Goal: Task Accomplishment & Management: Complete application form

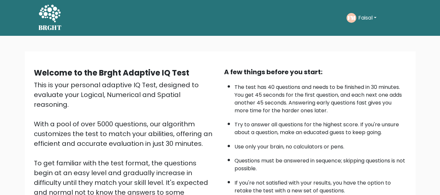
click at [235, 41] on div "Welcome to the Brght Adaptive IQ Test This is your personal adaptive IQ Test, d…" at bounding box center [220, 157] width 440 height 242
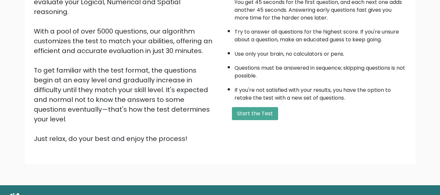
scroll to position [103, 0]
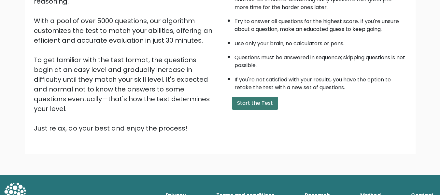
click at [262, 102] on button "Start the Test" at bounding box center [255, 103] width 46 height 13
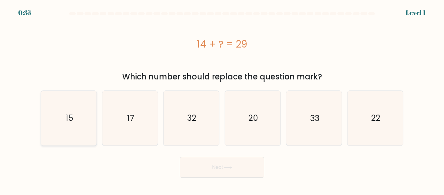
click at [69, 110] on icon "15" at bounding box center [69, 118] width 54 height 54
click at [222, 99] on input "a. 15" at bounding box center [222, 99] width 0 height 2
radio input "true"
click at [211, 170] on button "Next" at bounding box center [222, 167] width 85 height 21
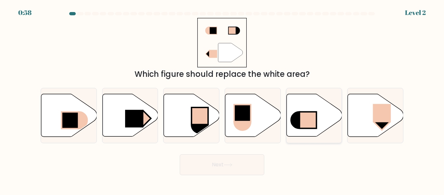
click at [300, 116] on rect at bounding box center [308, 120] width 17 height 17
click at [223, 99] on input "e." at bounding box center [222, 99] width 0 height 2
radio input "true"
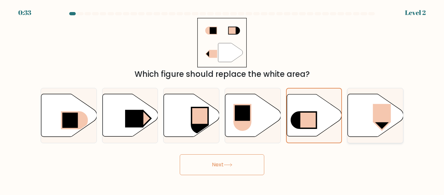
click at [374, 102] on icon at bounding box center [376, 115] width 56 height 43
click at [223, 99] on input "f." at bounding box center [222, 99] width 0 height 2
radio input "true"
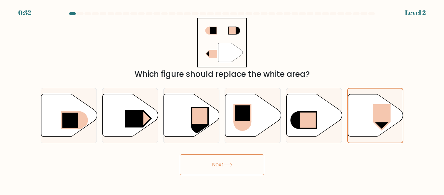
click at [247, 167] on button "Next" at bounding box center [222, 164] width 85 height 21
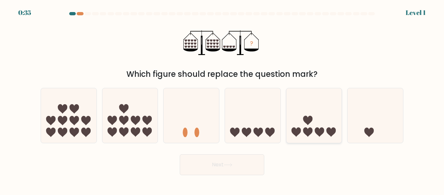
click at [303, 109] on icon at bounding box center [315, 115] width 56 height 46
click at [223, 99] on input "e." at bounding box center [222, 99] width 0 height 2
radio input "true"
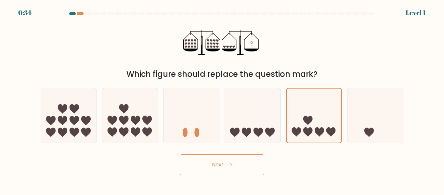
click at [237, 159] on button "Next" at bounding box center [222, 164] width 85 height 21
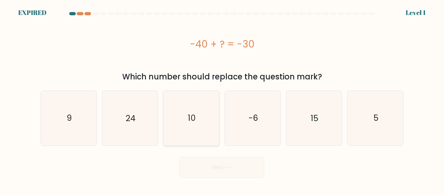
click at [199, 129] on icon "10" at bounding box center [191, 118] width 54 height 54
click at [222, 99] on input "c. 10" at bounding box center [222, 99] width 0 height 2
radio input "true"
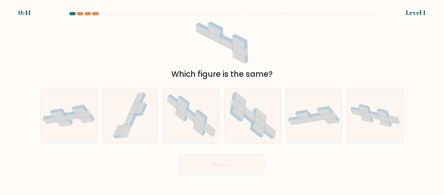
click at [211, 168] on button "Next" at bounding box center [222, 164] width 85 height 21
click at [155, 152] on div "Next" at bounding box center [222, 163] width 371 height 24
click at [312, 124] on icon at bounding box center [315, 115] width 56 height 19
click at [223, 99] on input "e." at bounding box center [222, 99] width 0 height 2
radio input "true"
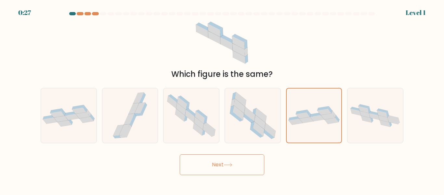
click at [224, 168] on button "Next" at bounding box center [222, 164] width 85 height 21
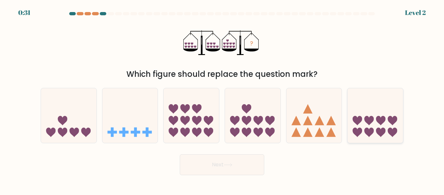
click at [360, 131] on icon at bounding box center [357, 132] width 9 height 9
click at [223, 99] on input "f." at bounding box center [222, 99] width 0 height 2
radio input "true"
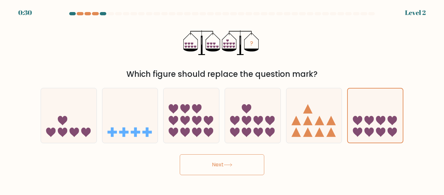
click at [235, 165] on button "Next" at bounding box center [222, 164] width 85 height 21
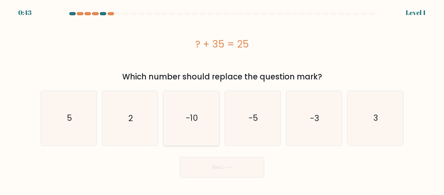
click at [176, 114] on icon "-10" at bounding box center [191, 118] width 54 height 54
click at [222, 99] on input "c. -10" at bounding box center [222, 99] width 0 height 2
radio input "true"
click at [215, 171] on button "Next" at bounding box center [222, 167] width 85 height 21
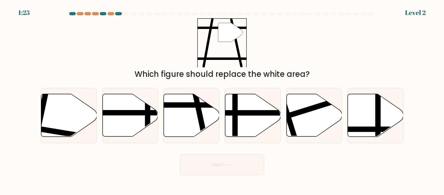
click at [215, 171] on button "Next" at bounding box center [222, 164] width 85 height 21
click at [140, 166] on div "Next" at bounding box center [222, 163] width 371 height 24
click at [185, 126] on icon at bounding box center [192, 115] width 56 height 43
click at [222, 99] on input "c." at bounding box center [222, 99] width 0 height 2
radio input "true"
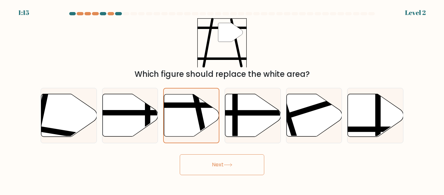
click at [206, 166] on button "Next" at bounding box center [222, 164] width 85 height 21
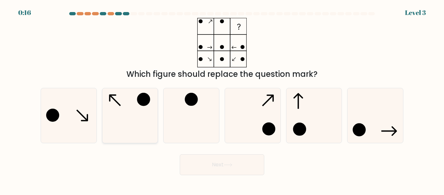
click at [147, 112] on icon at bounding box center [130, 115] width 54 height 54
click at [222, 99] on input "b." at bounding box center [222, 99] width 0 height 2
radio input "true"
click at [204, 174] on button "Next" at bounding box center [222, 164] width 85 height 21
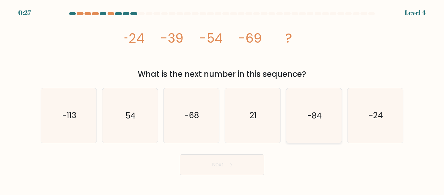
click at [305, 109] on icon "-84" at bounding box center [314, 115] width 54 height 54
click at [223, 99] on input "e. -84" at bounding box center [222, 99] width 0 height 2
radio input "true"
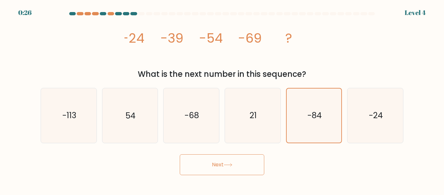
click at [235, 170] on button "Next" at bounding box center [222, 164] width 85 height 21
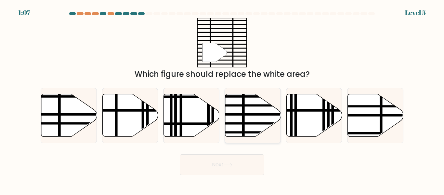
click at [243, 107] on line at bounding box center [243, 93] width 0 height 112
click at [223, 99] on input "d." at bounding box center [222, 99] width 0 height 2
radio input "true"
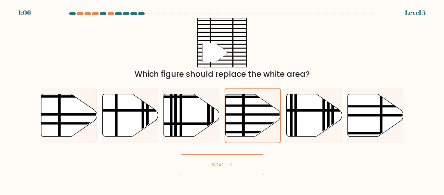
click at [230, 166] on icon at bounding box center [228, 165] width 9 height 4
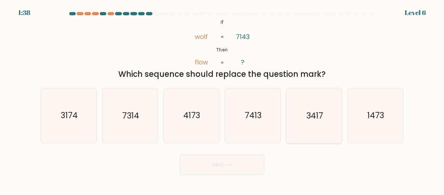
click at [306, 118] on text "3417" at bounding box center [314, 115] width 17 height 11
click at [223, 99] on input "e. 3417" at bounding box center [222, 99] width 0 height 2
radio input "true"
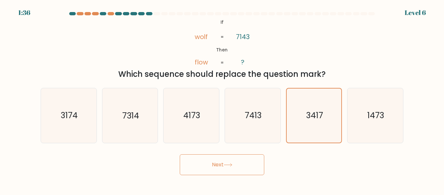
click at [238, 165] on button "Next" at bounding box center [222, 164] width 85 height 21
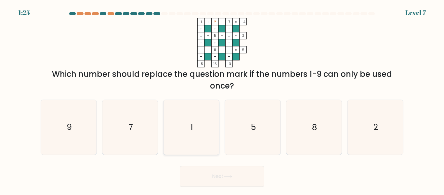
click at [198, 150] on icon "1" at bounding box center [191, 127] width 54 height 54
click at [222, 99] on input "c. 1" at bounding box center [222, 99] width 0 height 2
radio input "true"
click at [198, 150] on icon "1" at bounding box center [192, 127] width 54 height 54
click at [222, 99] on input "c. 1" at bounding box center [222, 99] width 0 height 2
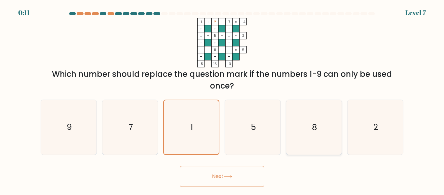
click at [312, 130] on icon "8" at bounding box center [314, 127] width 54 height 54
click at [223, 99] on input "e. 8" at bounding box center [222, 99] width 0 height 2
radio input "true"
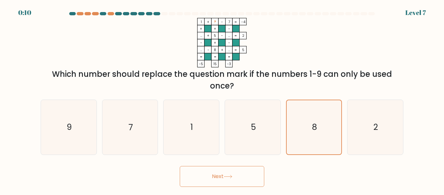
click at [247, 176] on button "Next" at bounding box center [222, 176] width 85 height 21
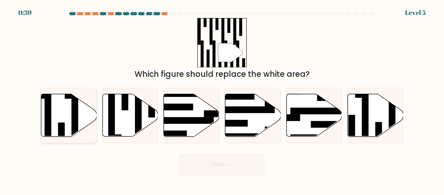
click at [56, 105] on icon at bounding box center [69, 115] width 56 height 43
click at [222, 99] on input "a." at bounding box center [222, 99] width 0 height 2
radio input "true"
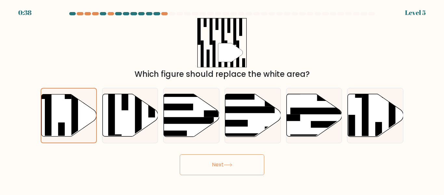
click at [230, 164] on icon at bounding box center [228, 165] width 9 height 4
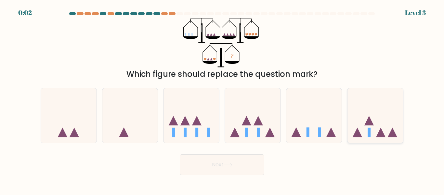
click at [359, 115] on icon at bounding box center [376, 115] width 56 height 46
click at [223, 99] on input "f." at bounding box center [222, 99] width 0 height 2
radio input "true"
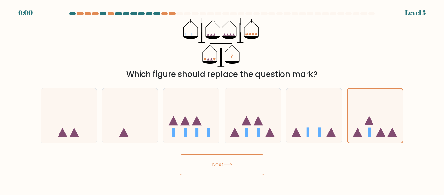
click at [239, 164] on button "Next" at bounding box center [222, 164] width 85 height 21
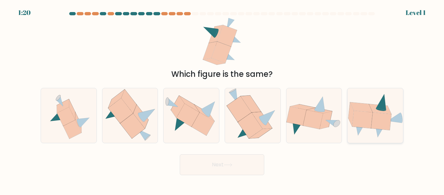
click at [357, 132] on icon at bounding box center [376, 115] width 56 height 45
click at [223, 99] on input "f." at bounding box center [222, 99] width 0 height 2
radio input "true"
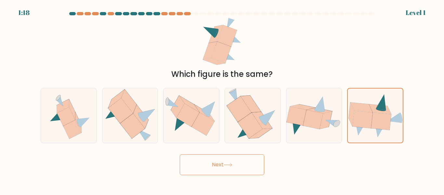
click at [241, 161] on button "Next" at bounding box center [222, 164] width 85 height 21
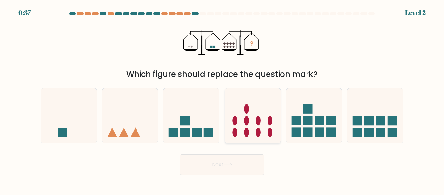
click at [247, 107] on ellipse at bounding box center [246, 108] width 5 height 9
click at [223, 99] on input "d." at bounding box center [222, 99] width 0 height 2
radio input "true"
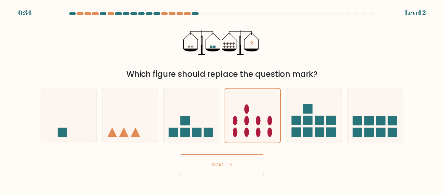
click at [237, 165] on button "Next" at bounding box center [222, 164] width 85 height 21
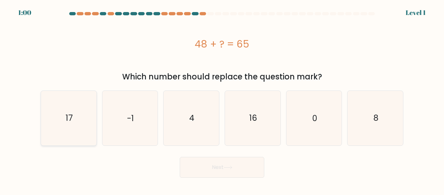
click at [62, 122] on icon "17" at bounding box center [69, 118] width 54 height 54
click at [222, 99] on input "a. 17" at bounding box center [222, 99] width 0 height 2
radio input "true"
click at [205, 160] on button "Next" at bounding box center [222, 167] width 85 height 21
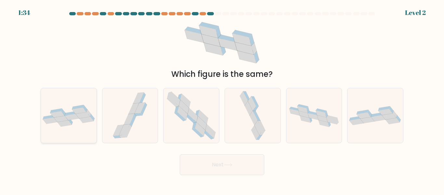
click at [94, 117] on icon at bounding box center [92, 117] width 5 height 7
click at [222, 99] on input "a." at bounding box center [222, 99] width 0 height 2
radio input "true"
click at [201, 164] on button "Next" at bounding box center [222, 164] width 85 height 21
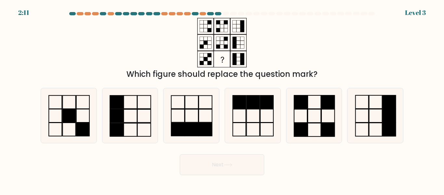
click at [201, 164] on button "Next" at bounding box center [222, 164] width 85 height 21
click at [152, 159] on div "Next" at bounding box center [222, 163] width 371 height 24
click at [264, 108] on rect at bounding box center [267, 102] width 13 height 13
click at [223, 99] on input "d." at bounding box center [222, 99] width 0 height 2
radio input "true"
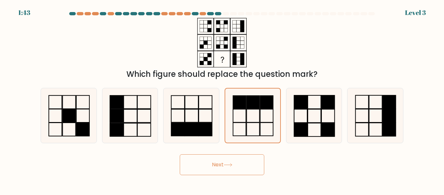
click at [71, 46] on div "Which figure should replace the question mark?" at bounding box center [222, 49] width 371 height 62
click at [241, 98] on rect at bounding box center [239, 102] width 13 height 13
click at [223, 98] on input "d." at bounding box center [222, 99] width 0 height 2
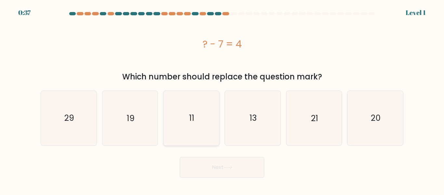
click at [198, 115] on icon "11" at bounding box center [191, 118] width 54 height 54
click at [222, 99] on input "c. 11" at bounding box center [222, 99] width 0 height 2
radio input "true"
click at [217, 165] on button "Next" at bounding box center [222, 167] width 85 height 21
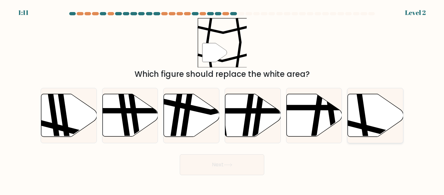
click at [364, 125] on icon at bounding box center [364, 93] width 8 height 112
click at [223, 99] on input "f." at bounding box center [222, 99] width 0 height 2
radio input "true"
click at [247, 173] on button "Next" at bounding box center [222, 164] width 85 height 21
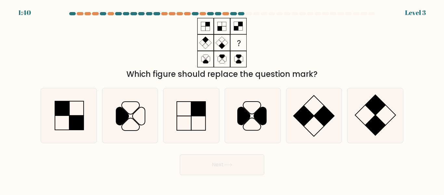
drag, startPoint x: 322, startPoint y: 74, endPoint x: 310, endPoint y: 21, distance: 53.8
click at [310, 21] on div "Which figure should replace the question mark?" at bounding box center [222, 49] width 371 height 62
click at [266, 28] on div "Which figure should replace the question mark?" at bounding box center [222, 49] width 371 height 62
click at [312, 123] on icon at bounding box center [314, 115] width 54 height 54
click at [223, 99] on input "e." at bounding box center [222, 99] width 0 height 2
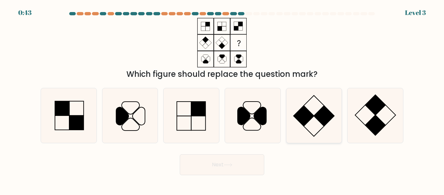
radio input "true"
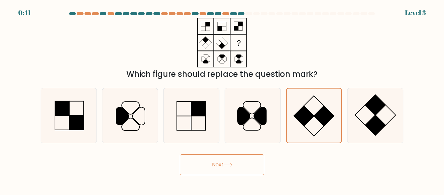
click at [238, 168] on button "Next" at bounding box center [222, 164] width 85 height 21
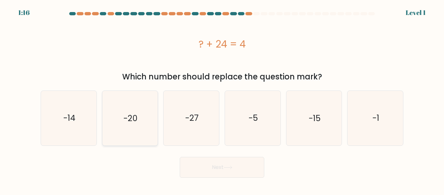
click at [141, 122] on icon "-20" at bounding box center [130, 118] width 54 height 54
click at [222, 99] on input "b. -20" at bounding box center [222, 99] width 0 height 2
radio input "true"
click at [206, 165] on button "Next" at bounding box center [222, 167] width 85 height 21
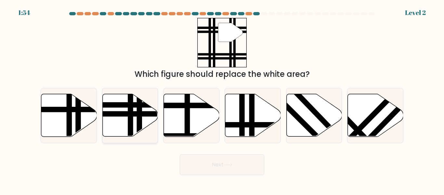
click at [135, 119] on icon at bounding box center [130, 115] width 56 height 43
click at [222, 99] on input "b." at bounding box center [222, 99] width 0 height 2
radio input "true"
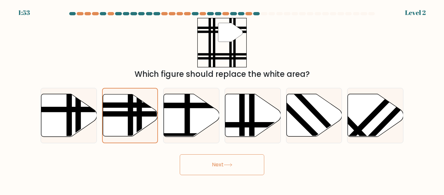
click at [224, 164] on button "Next" at bounding box center [222, 164] width 85 height 21
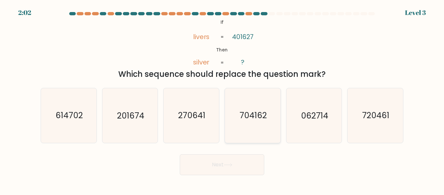
click at [249, 128] on icon "704162" at bounding box center [253, 115] width 54 height 54
click at [223, 99] on input "d. 704162" at bounding box center [222, 99] width 0 height 2
radio input "true"
click at [234, 167] on button "Next" at bounding box center [222, 164] width 85 height 21
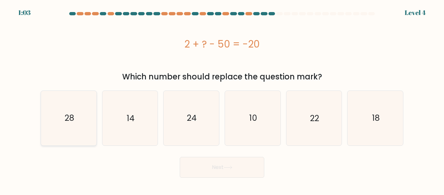
click at [96, 117] on icon "28" at bounding box center [69, 118] width 54 height 54
click at [222, 99] on input "a. 28" at bounding box center [222, 99] width 0 height 2
radio input "true"
click at [194, 162] on button "Next" at bounding box center [222, 167] width 85 height 21
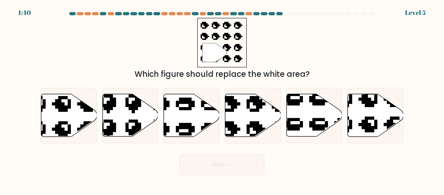
drag, startPoint x: 194, startPoint y: 162, endPoint x: 210, endPoint y: 164, distance: 15.8
click at [210, 164] on button "Next" at bounding box center [222, 164] width 85 height 21
click at [245, 120] on icon at bounding box center [253, 115] width 56 height 43
click at [223, 99] on input "d." at bounding box center [222, 99] width 0 height 2
radio input "true"
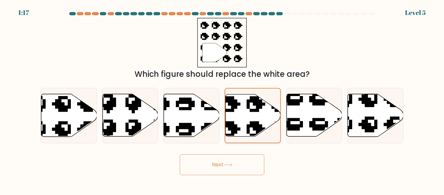
click at [255, 110] on icon at bounding box center [268, 92] width 93 height 90
click at [223, 99] on input "d." at bounding box center [222, 99] width 0 height 2
click at [229, 172] on button "Next" at bounding box center [222, 164] width 85 height 21
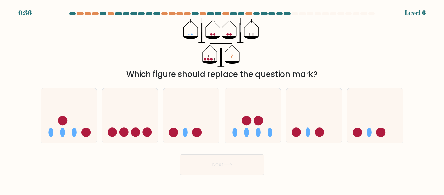
click at [121, 57] on div "? Which figure should replace the question mark?" at bounding box center [222, 49] width 371 height 62
click at [85, 93] on icon at bounding box center [69, 115] width 56 height 46
click at [222, 98] on input "a." at bounding box center [222, 99] width 0 height 2
radio input "true"
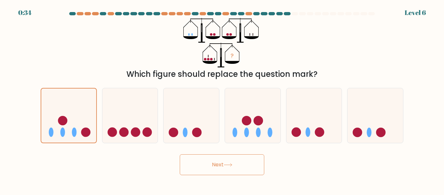
click at [209, 160] on button "Next" at bounding box center [222, 164] width 85 height 21
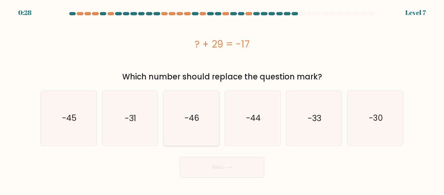
click at [201, 107] on icon "-46" at bounding box center [191, 118] width 54 height 54
click at [222, 99] on input "c. -46" at bounding box center [222, 99] width 0 height 2
radio input "true"
click at [219, 172] on button "Next" at bounding box center [222, 167] width 85 height 21
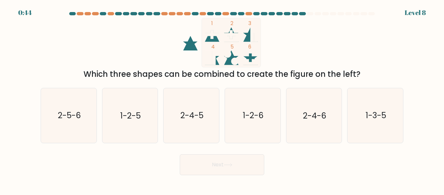
click at [112, 34] on div "1 2 3 4 5 6 Which three shapes can be combined to create the figure on the left?" at bounding box center [222, 49] width 371 height 62
click at [367, 122] on icon "1-3-5" at bounding box center [375, 115] width 54 height 54
click at [223, 99] on input "f. 1-3-5" at bounding box center [222, 99] width 0 height 2
radio input "true"
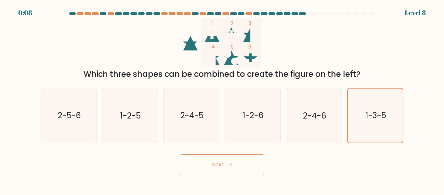
click at [220, 170] on button "Next" at bounding box center [222, 164] width 85 height 21
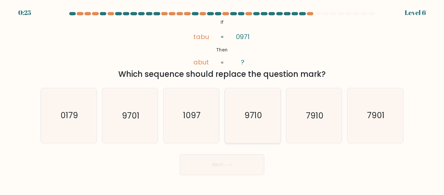
click at [253, 127] on icon "9710" at bounding box center [253, 115] width 54 height 54
click at [223, 99] on input "d. 9710" at bounding box center [222, 99] width 0 height 2
radio input "true"
click at [230, 168] on button "Next" at bounding box center [222, 164] width 85 height 21
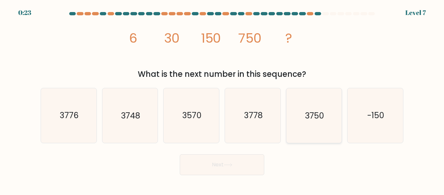
click at [305, 121] on text "3750" at bounding box center [314, 115] width 19 height 11
click at [223, 99] on input "e. 3750" at bounding box center [222, 99] width 0 height 2
radio input "true"
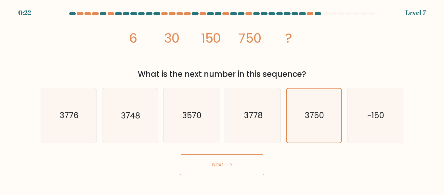
click at [233, 164] on icon at bounding box center [228, 165] width 9 height 4
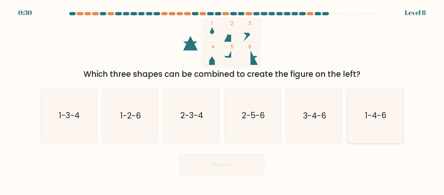
click at [356, 122] on icon "1-4-6" at bounding box center [375, 115] width 54 height 54
click at [223, 99] on input "f. 1-4-6" at bounding box center [222, 99] width 0 height 2
radio input "true"
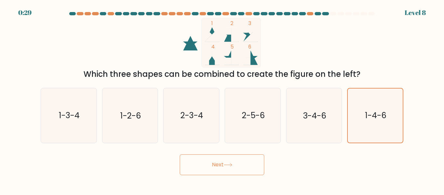
click at [241, 169] on button "Next" at bounding box center [222, 164] width 85 height 21
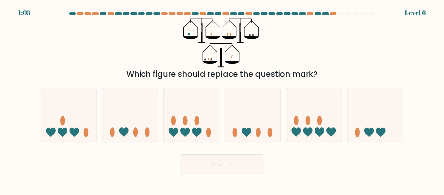
click at [99, 34] on div "? Which figure should replace the question mark?" at bounding box center [222, 49] width 371 height 62
click at [293, 116] on icon at bounding box center [315, 115] width 56 height 46
click at [223, 99] on input "e." at bounding box center [222, 99] width 0 height 2
radio input "true"
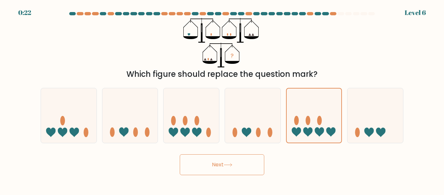
click at [224, 170] on button "Next" at bounding box center [222, 164] width 85 height 21
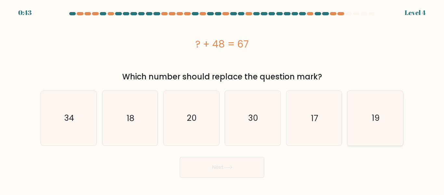
click at [355, 112] on icon "19" at bounding box center [375, 118] width 54 height 54
click at [223, 99] on input "f. 19" at bounding box center [222, 99] width 0 height 2
radio input "true"
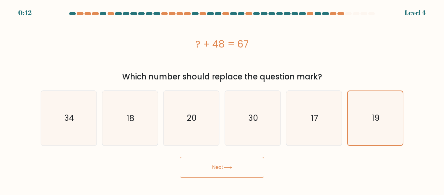
click at [256, 167] on button "Next" at bounding box center [222, 167] width 85 height 21
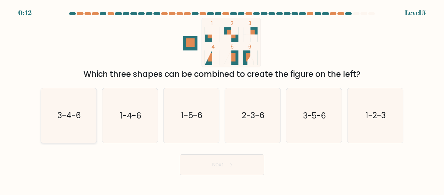
click at [74, 124] on icon "3-4-6" at bounding box center [69, 115] width 54 height 54
click at [222, 99] on input "a. 3-4-6" at bounding box center [222, 99] width 0 height 2
radio input "true"
click at [218, 169] on button "Next" at bounding box center [222, 164] width 85 height 21
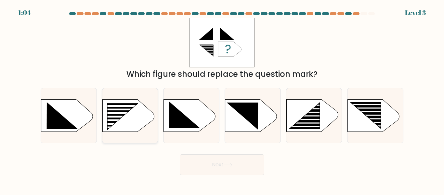
click at [128, 116] on rect at bounding box center [118, 117] width 44 height 2
click at [222, 99] on input "b." at bounding box center [222, 99] width 0 height 2
radio input "true"
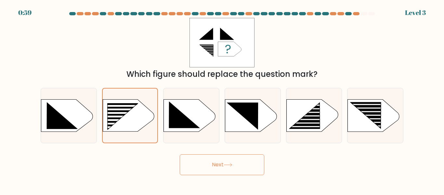
click at [203, 163] on button "Next" at bounding box center [222, 164] width 85 height 21
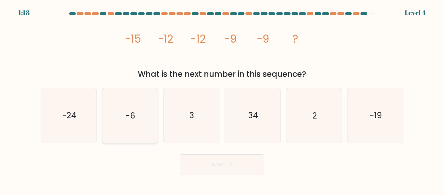
click at [139, 120] on icon "-6" at bounding box center [130, 115] width 54 height 54
click at [222, 99] on input "b. -6" at bounding box center [222, 99] width 0 height 2
radio input "true"
click at [219, 161] on button "Next" at bounding box center [222, 164] width 85 height 21
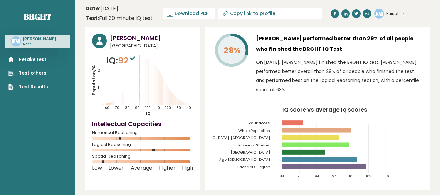
click at [216, 161] on icon "IQ score vs average Iq scores 88 91 94 97 100 103 106 Your Score Whole Populati…" at bounding box center [316, 145] width 211 height 76
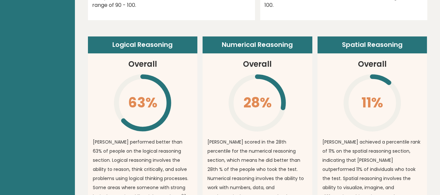
scroll to position [455, 0]
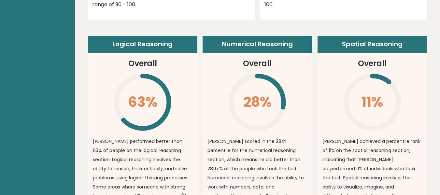
click at [216, 161] on p "Faisal scored in the 28th percentile for the numerical reasoning section, which…" at bounding box center [257, 187] width 100 height 100
click at [211, 154] on p "Faisal scored in the 28th percentile for the numerical reasoning section, which…" at bounding box center [257, 187] width 100 height 100
click at [173, 99] on article "Logical Reasoning Overall 63% \ Faisal performed better than 63% of people on t…" at bounding box center [143, 151] width 110 height 230
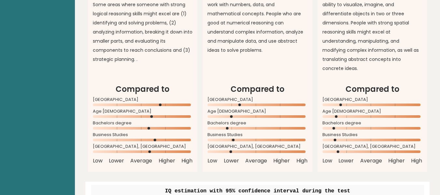
click at [169, 98] on div "Compared to Pakistan Age 35 - 44 Bachelors degree Business Studies" at bounding box center [143, 123] width 100 height 81
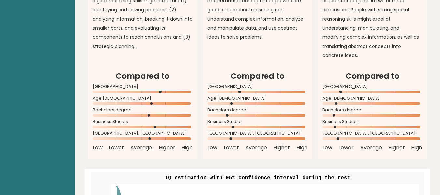
click at [169, 98] on div "Compared to Pakistan Age 35 - 44 Bachelors degree Business Studies" at bounding box center [143, 110] width 100 height 81
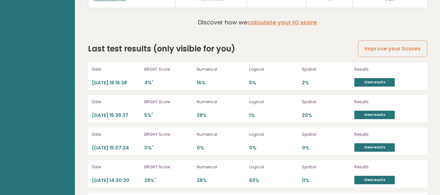
scroll to position [1829, 0]
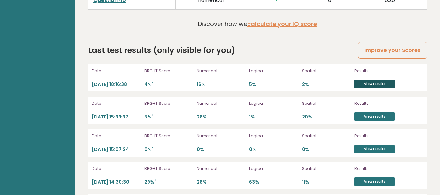
click at [366, 80] on link "View results" at bounding box center [374, 84] width 40 height 8
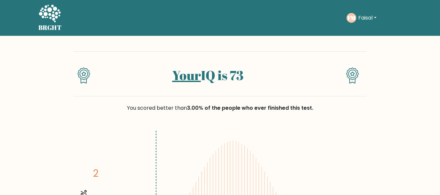
click at [316, 90] on div "Your IQ is 73" at bounding box center [208, 78] width 220 height 23
click at [322, 93] on div "Your IQ is 73" at bounding box center [220, 73] width 293 height 45
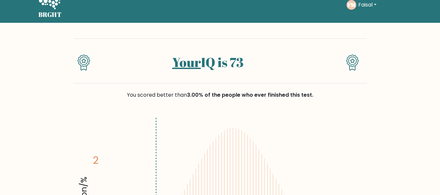
click at [326, 93] on div "You scored better than 3.00% of the people who ever finished this test." at bounding box center [220, 95] width 293 height 8
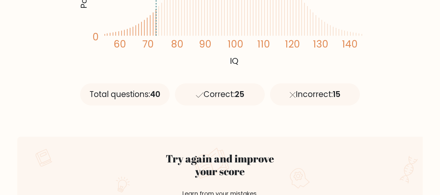
scroll to position [234, 0]
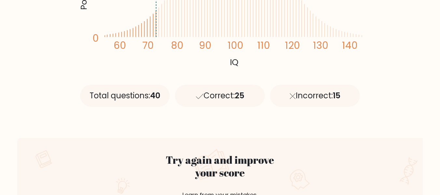
click at [143, 50] on tspan "70" at bounding box center [147, 45] width 11 height 13
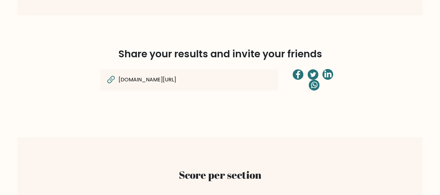
scroll to position [482, 0]
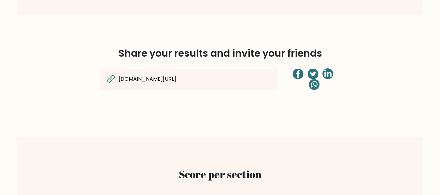
click at [232, 78] on input "[DOMAIN_NAME][URL]" at bounding box center [176, 79] width 117 height 8
click at [195, 79] on input "[DOMAIN_NAME][URL]" at bounding box center [176, 79] width 117 height 8
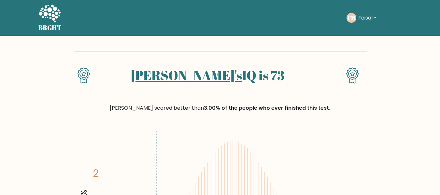
drag, startPoint x: 0, startPoint y: 0, endPoint x: 113, endPoint y: 83, distance: 140.4
click at [113, 83] on div "[PERSON_NAME]'s IQ is 73" at bounding box center [208, 78] width 220 height 23
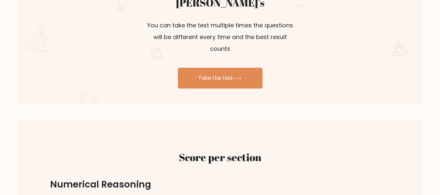
scroll to position [429, 0]
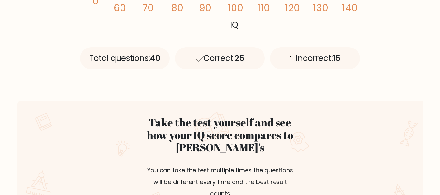
scroll to position [221, 0]
